Goal: Find specific page/section: Find specific page/section

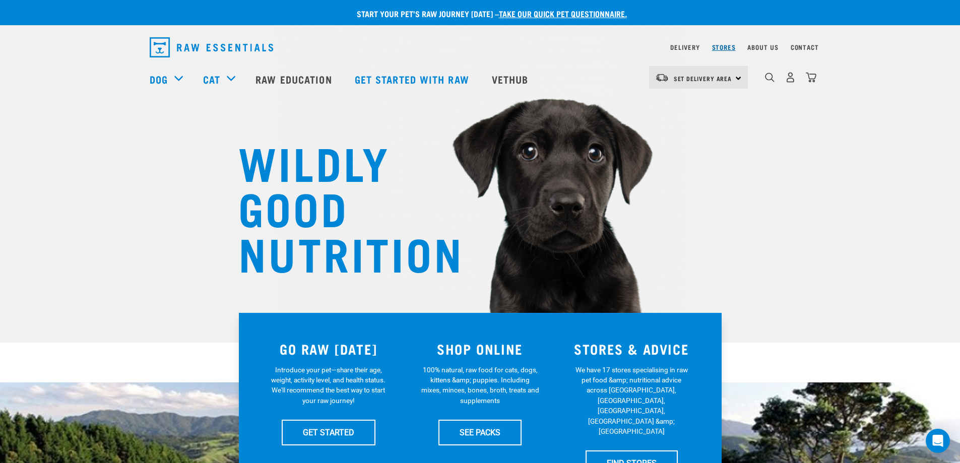
click at [725, 49] on link "Stores" at bounding box center [724, 47] width 24 height 4
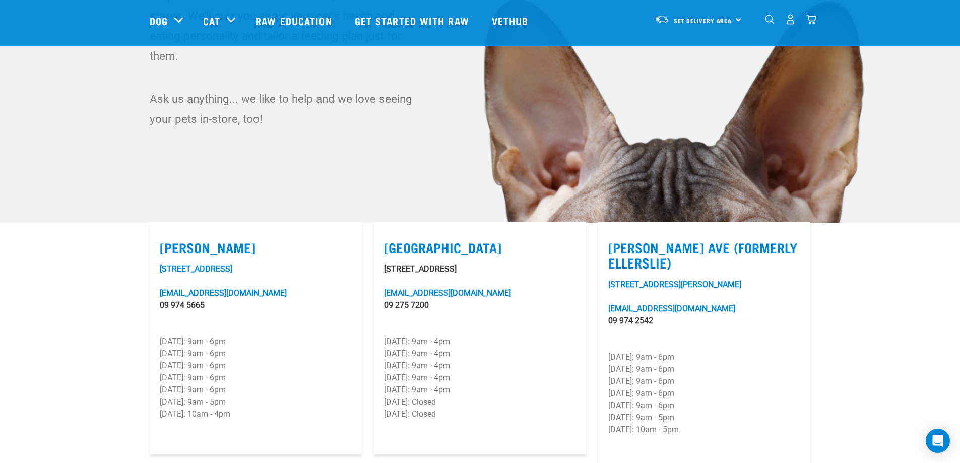
scroll to position [151, 0]
